Goal: Find specific page/section: Find specific page/section

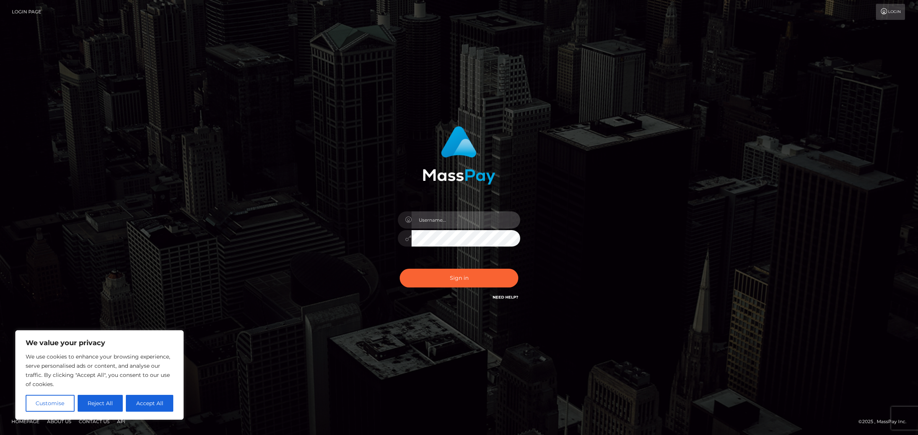
type input "[PERSON_NAME]"
click at [465, 268] on div "Sign in Need Help?" at bounding box center [459, 281] width 134 height 34
click at [464, 268] on div "Sign in Need Help?" at bounding box center [459, 281] width 134 height 34
click at [463, 272] on button "Sign in" at bounding box center [459, 278] width 119 height 19
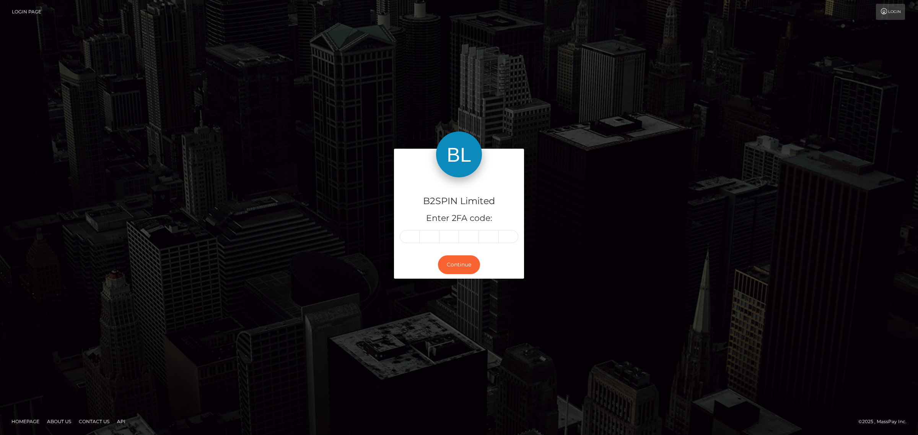
click at [415, 240] on input "text" at bounding box center [410, 236] width 20 height 13
type input "1"
type input "7"
type input "8"
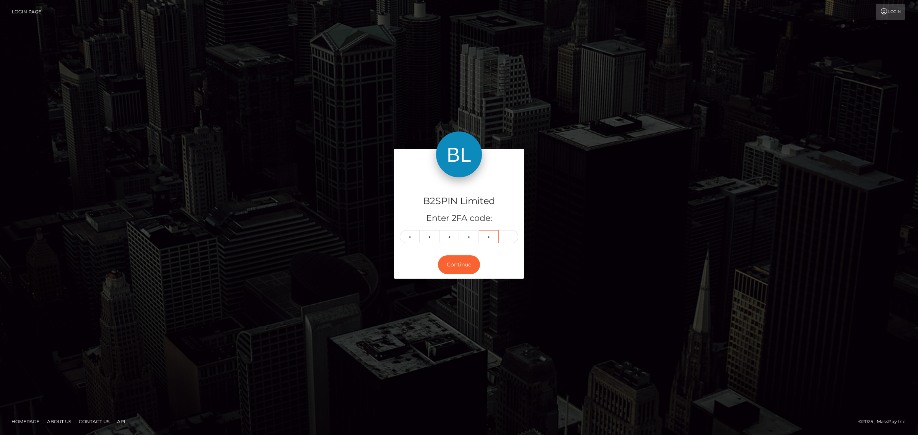
type input "8"
type input "4"
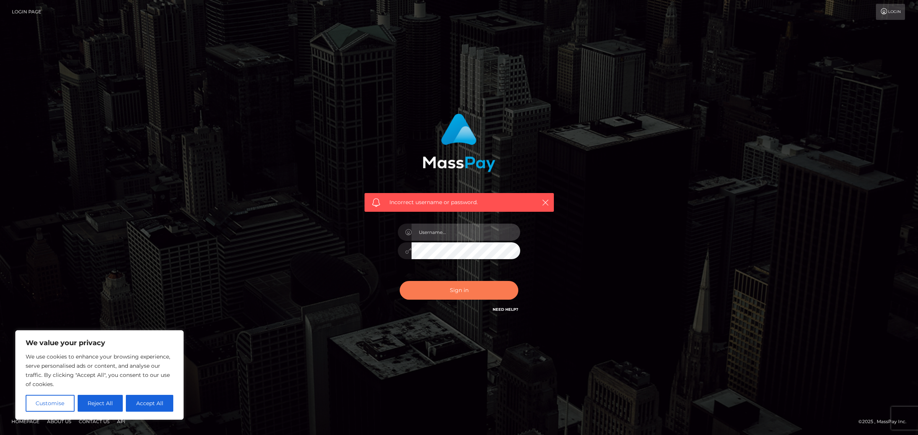
type input "Jennifer"
click at [448, 282] on button "Sign in" at bounding box center [459, 290] width 119 height 19
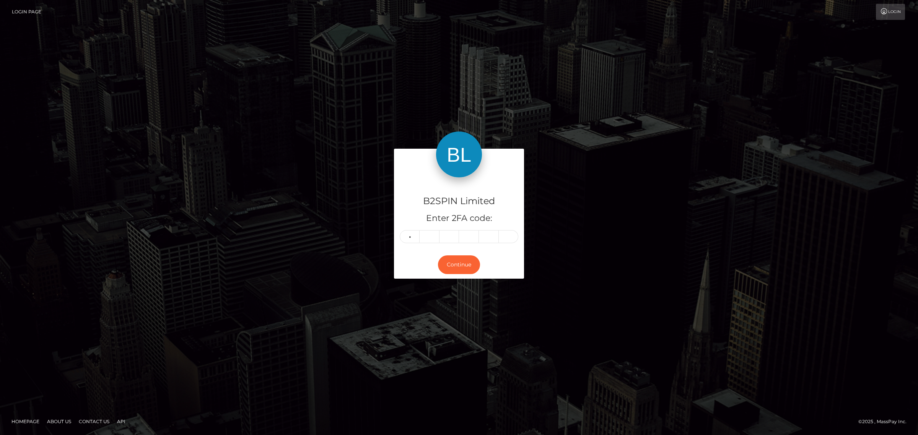
type input "1"
type input "7"
type input "8"
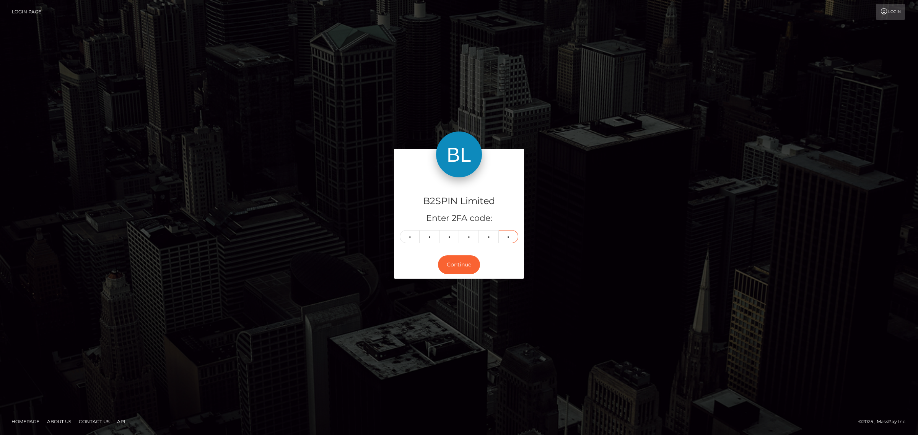
type input "2"
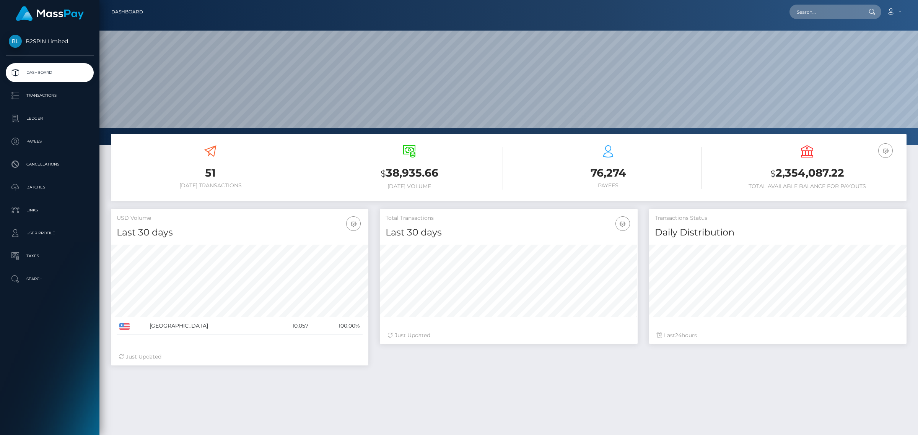
scroll to position [135, 257]
click at [808, 17] on input "text" at bounding box center [825, 12] width 72 height 15
paste input "3227111"
click at [827, 13] on input "3227111" at bounding box center [825, 12] width 72 height 15
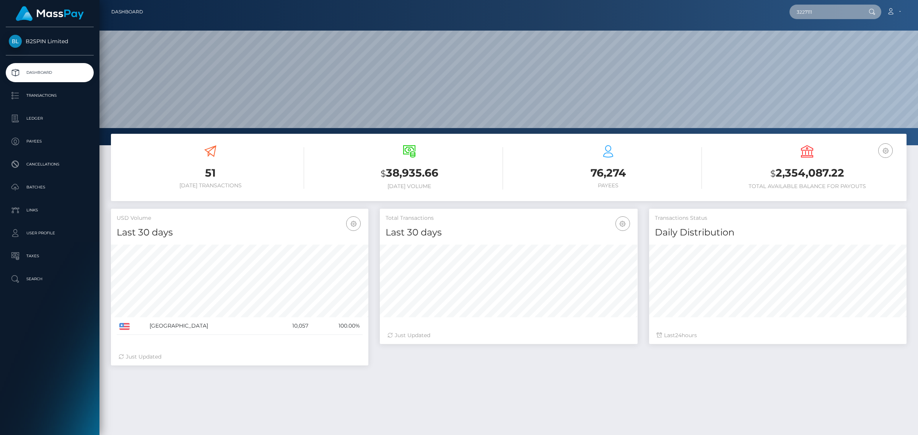
paste input "614"
click at [829, 9] on input "3226141" at bounding box center [825, 12] width 72 height 15
paste input "912054866"
type input "912054866"
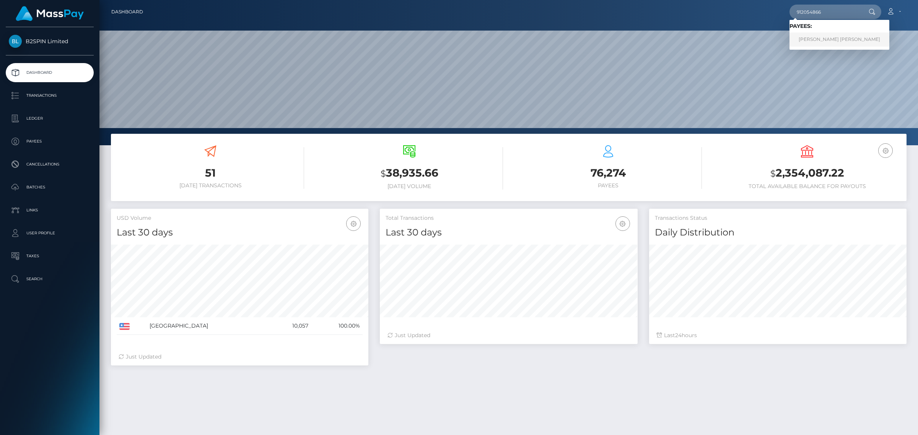
click at [825, 36] on link "SCOTT PHILLIP JOHNSON" at bounding box center [839, 40] width 100 height 14
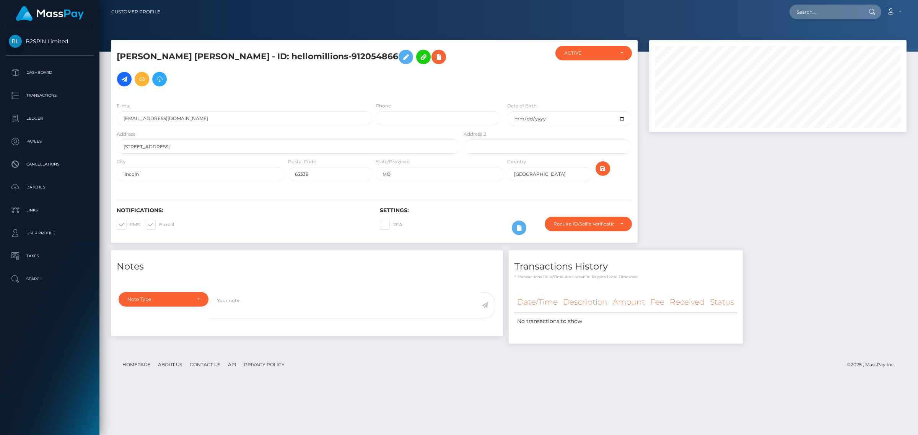
scroll to position [92, 257]
click at [787, 312] on div "Notes Note Type Compliance Clear Compliance General Note Type" at bounding box center [508, 301] width 807 height 101
click at [813, 8] on input "text" at bounding box center [825, 12] width 72 height 15
paste input "1851339336"
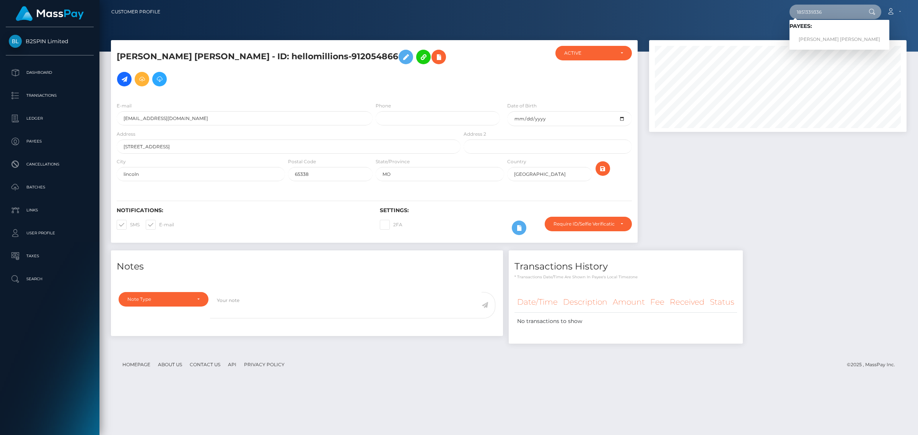
type input "1851339336"
click at [817, 28] on h6 "Payees:" at bounding box center [839, 26] width 100 height 7
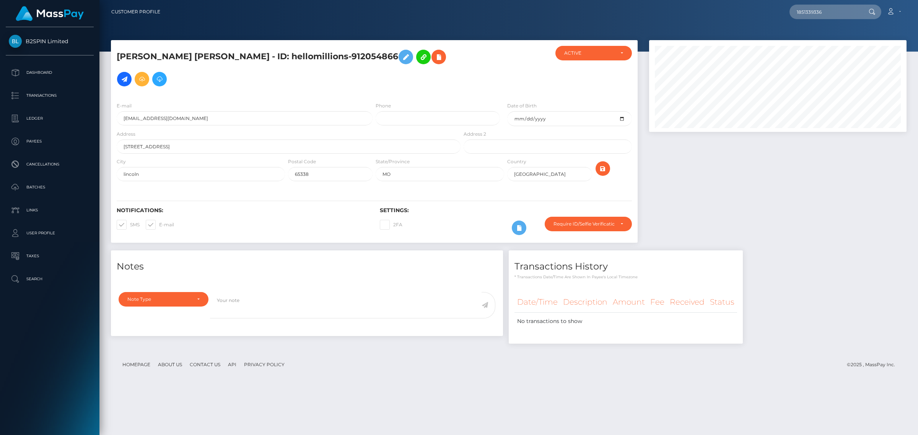
click at [820, 35] on div at bounding box center [508, 26] width 819 height 52
click at [821, 17] on input "1851339336" at bounding box center [825, 12] width 72 height 15
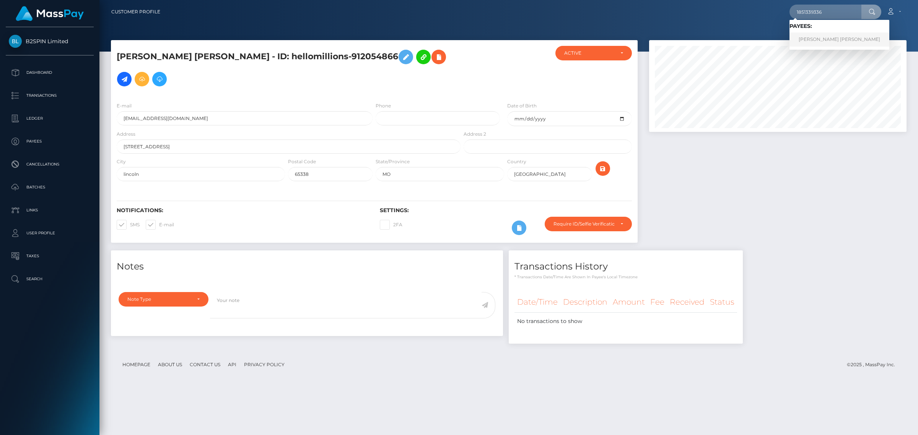
click at [823, 39] on link "JOSE LUIS JR MARTINEZ" at bounding box center [839, 40] width 100 height 14
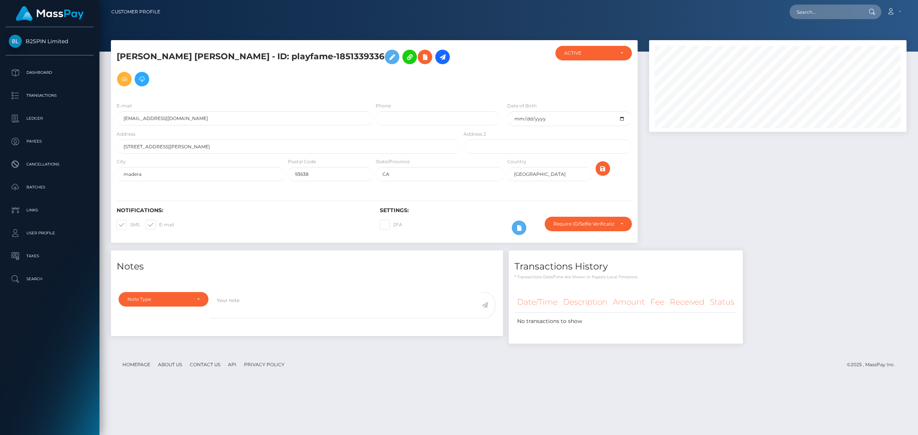
scroll to position [92, 257]
click at [759, 212] on div at bounding box center [777, 145] width 269 height 210
